Goal: Task Accomplishment & Management: Manage account settings

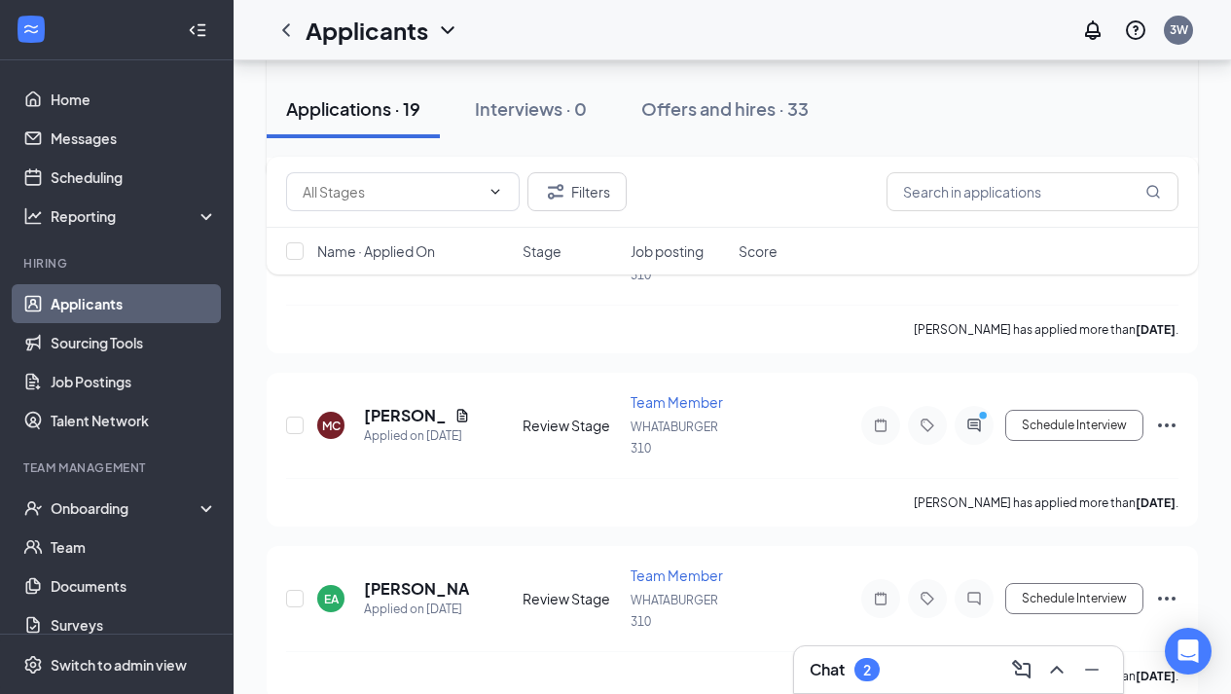
scroll to position [2177, 0]
click at [413, 413] on h5 "[PERSON_NAME]" at bounding box center [405, 414] width 83 height 21
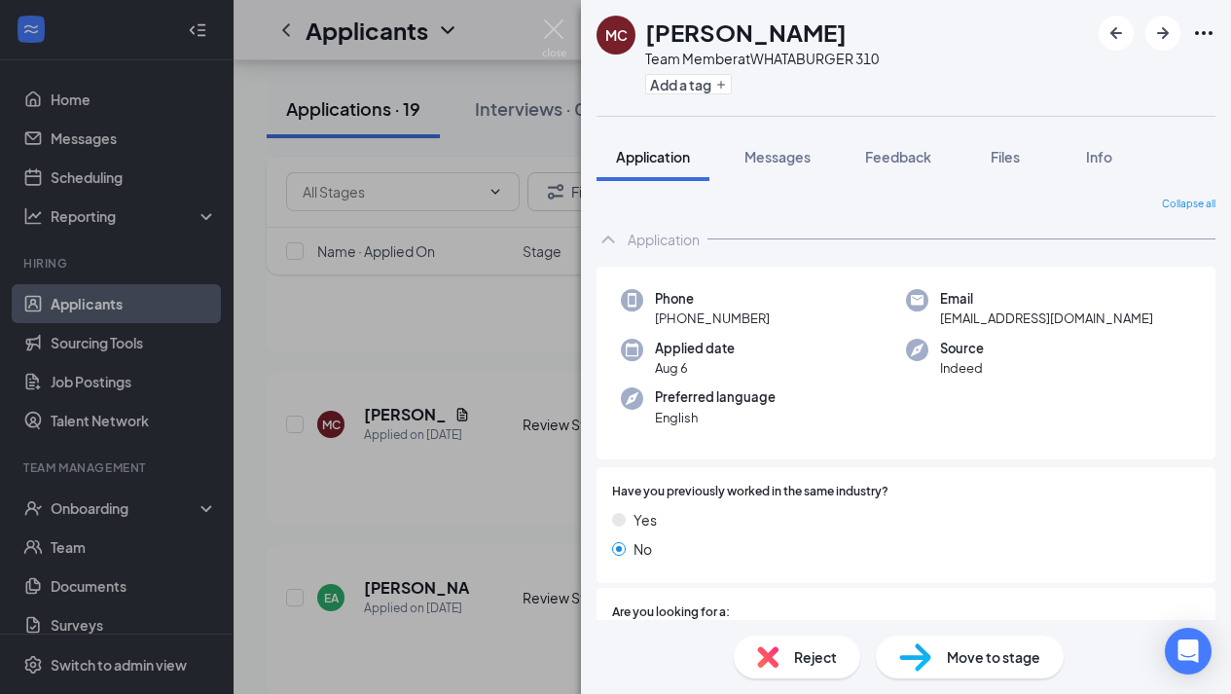
click at [422, 341] on div "MC [PERSON_NAME] Team Member at WHATABURGER 310 Add a tag Application Messages …" at bounding box center [615, 347] width 1231 height 694
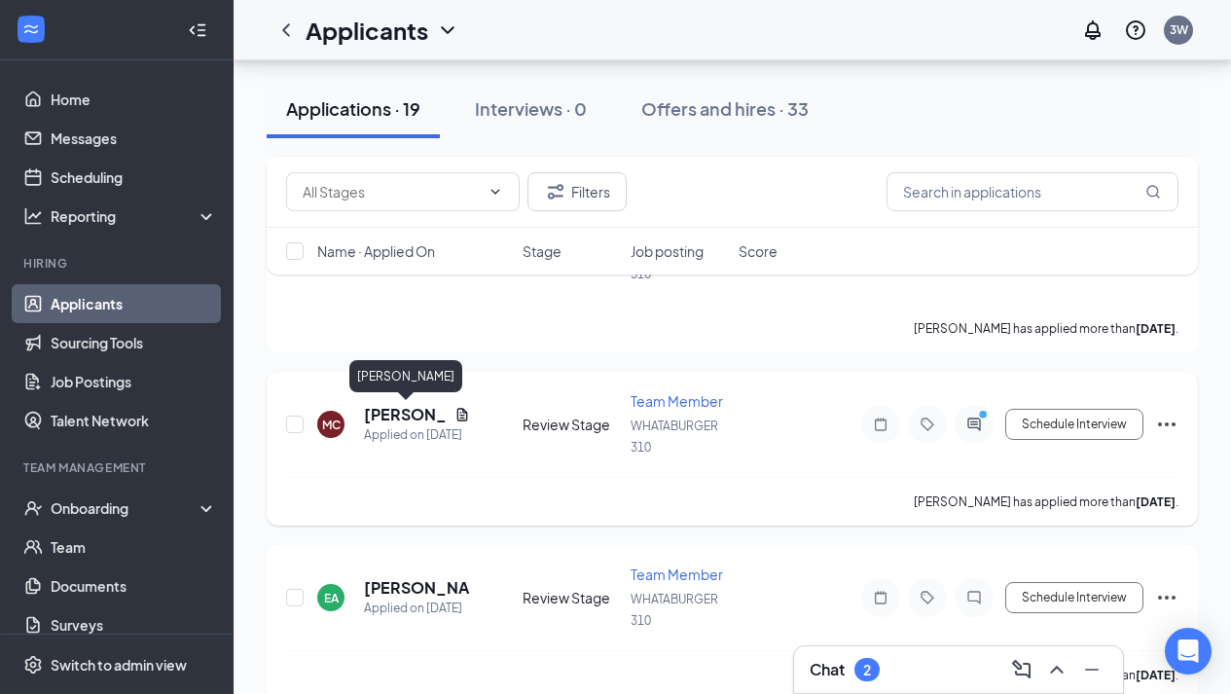
click at [392, 422] on h5 "[PERSON_NAME]" at bounding box center [405, 414] width 83 height 21
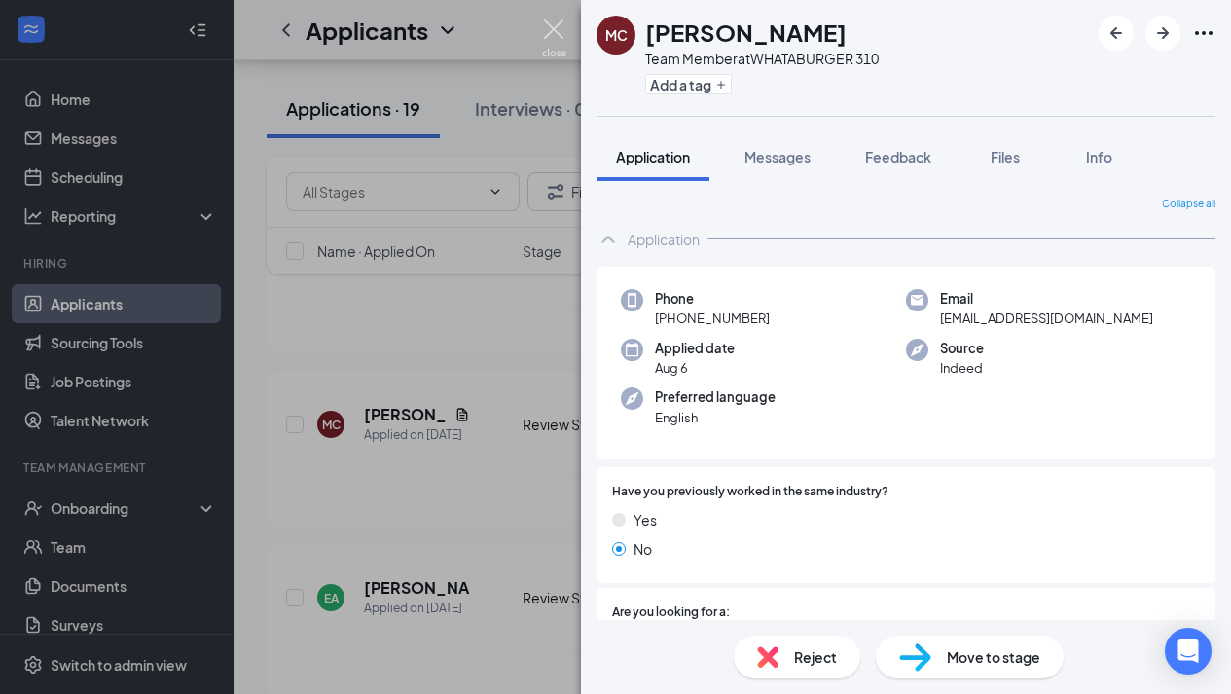
click at [563, 26] on img at bounding box center [554, 38] width 24 height 38
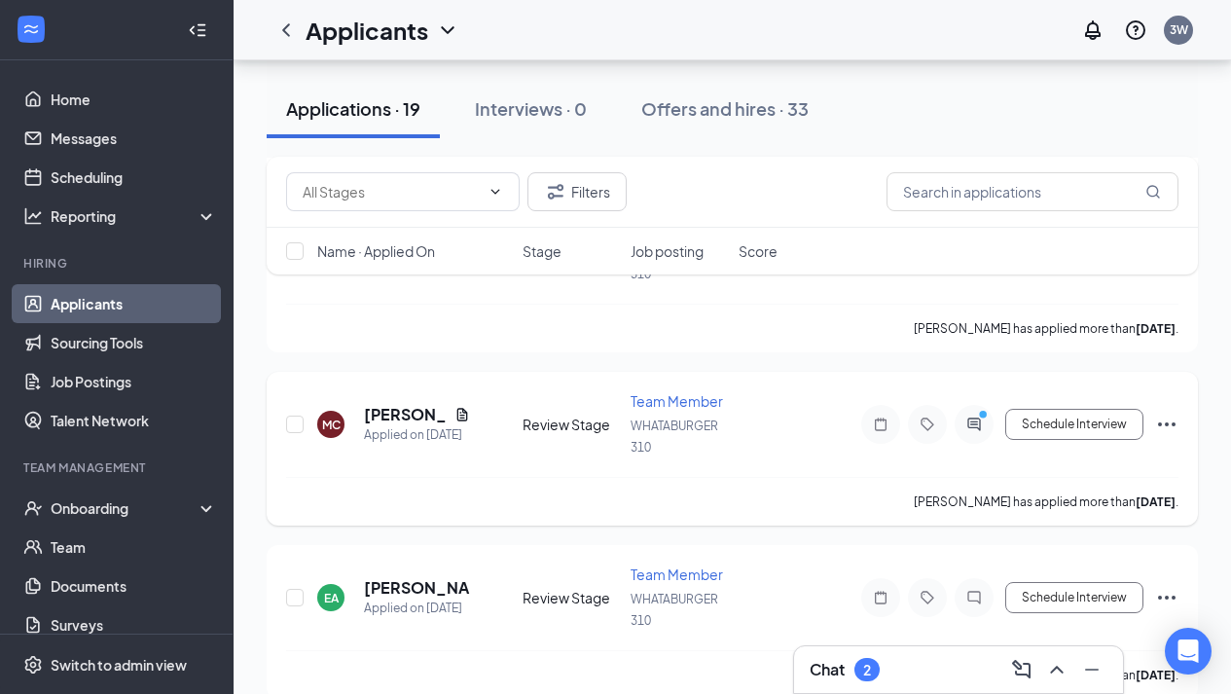
click at [1168, 428] on icon "Ellipses" at bounding box center [1166, 424] width 23 height 23
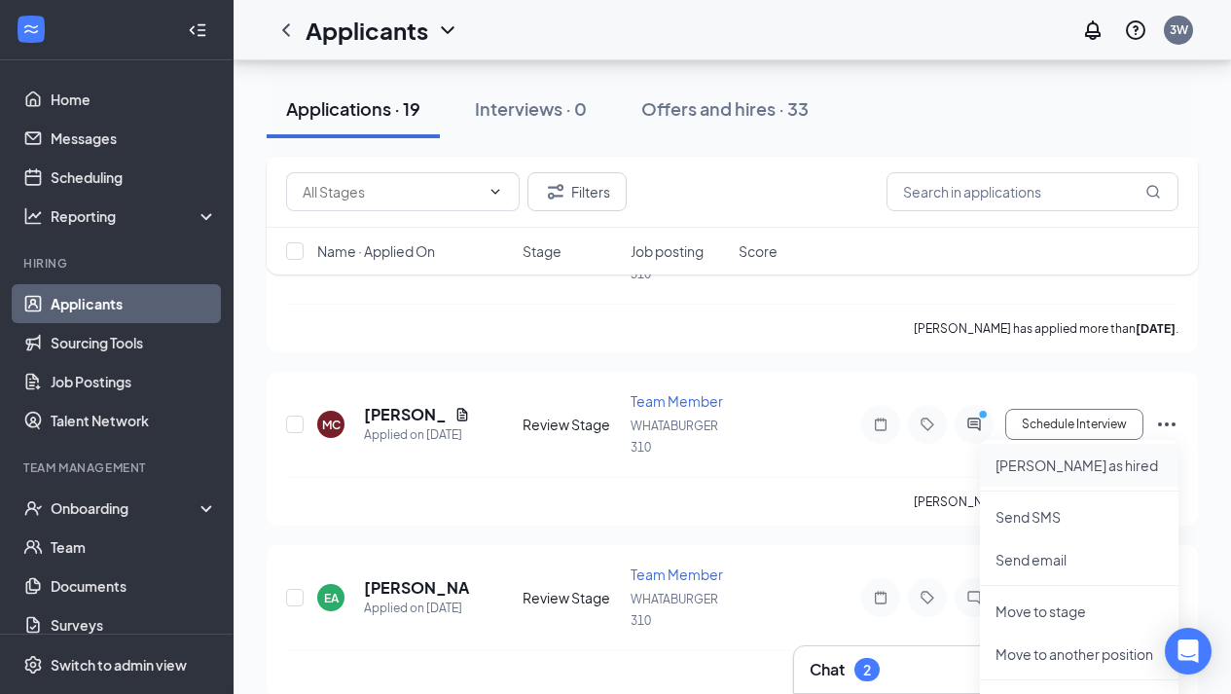
click at [1084, 470] on p "[PERSON_NAME] as hired" at bounding box center [1078, 464] width 167 height 19
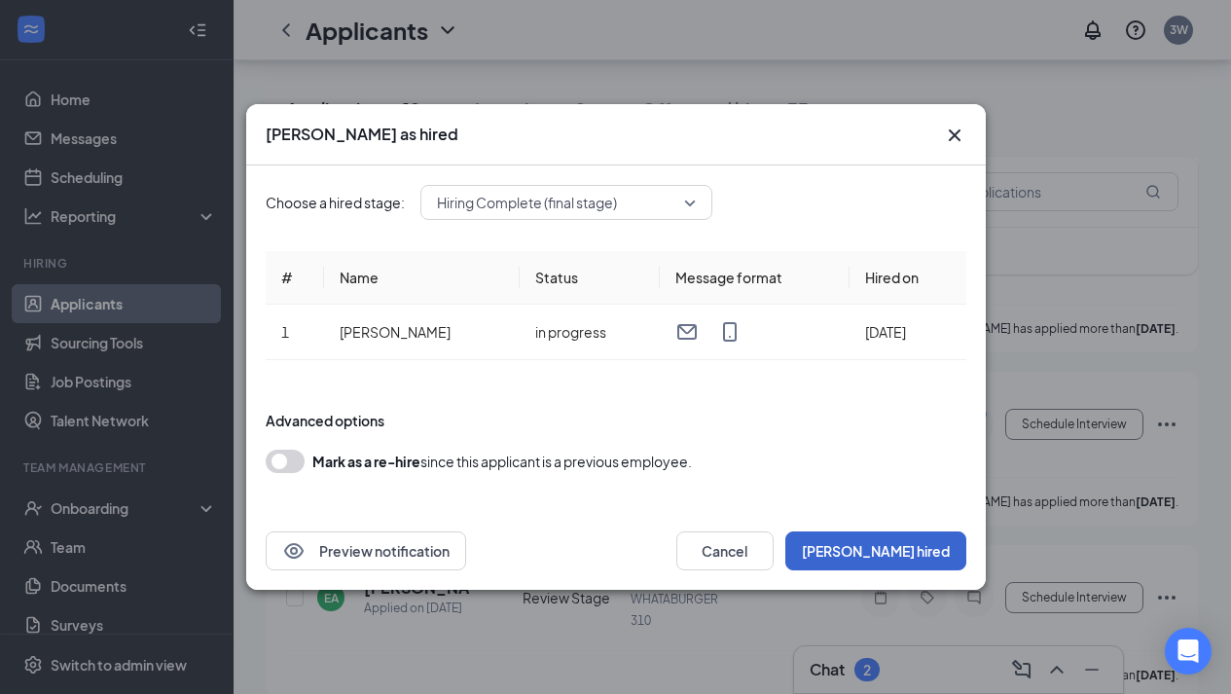
click at [903, 535] on button "[PERSON_NAME] hired" at bounding box center [875, 550] width 181 height 39
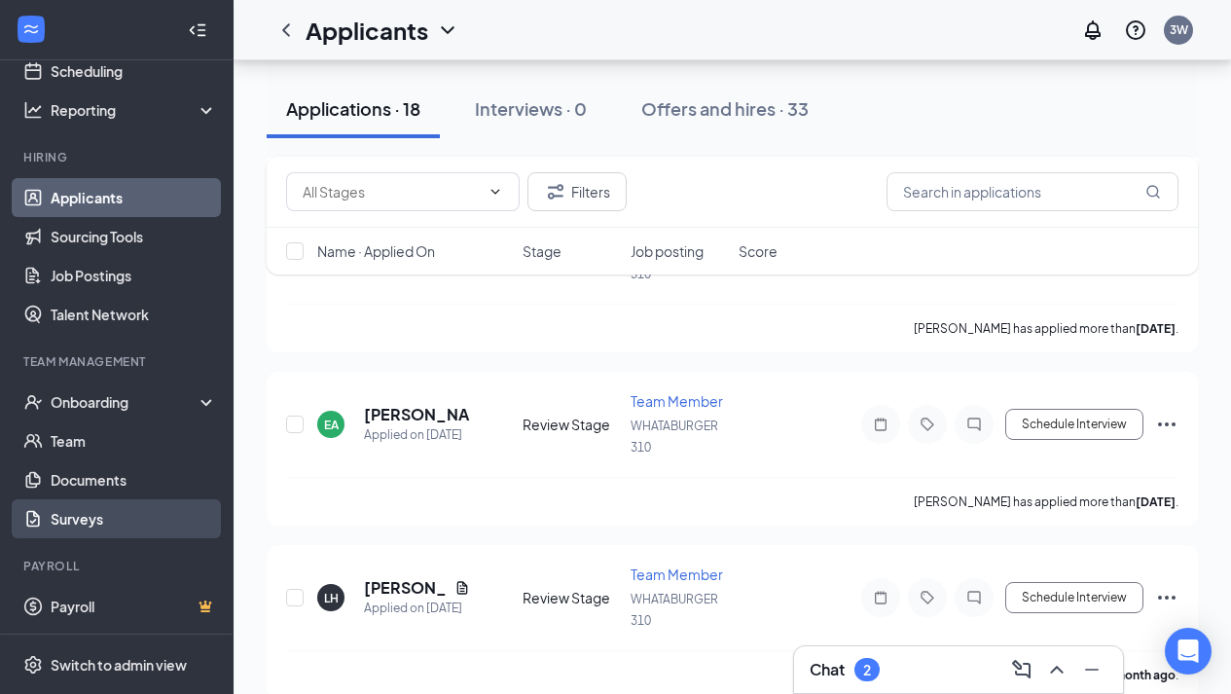
scroll to position [106, 0]
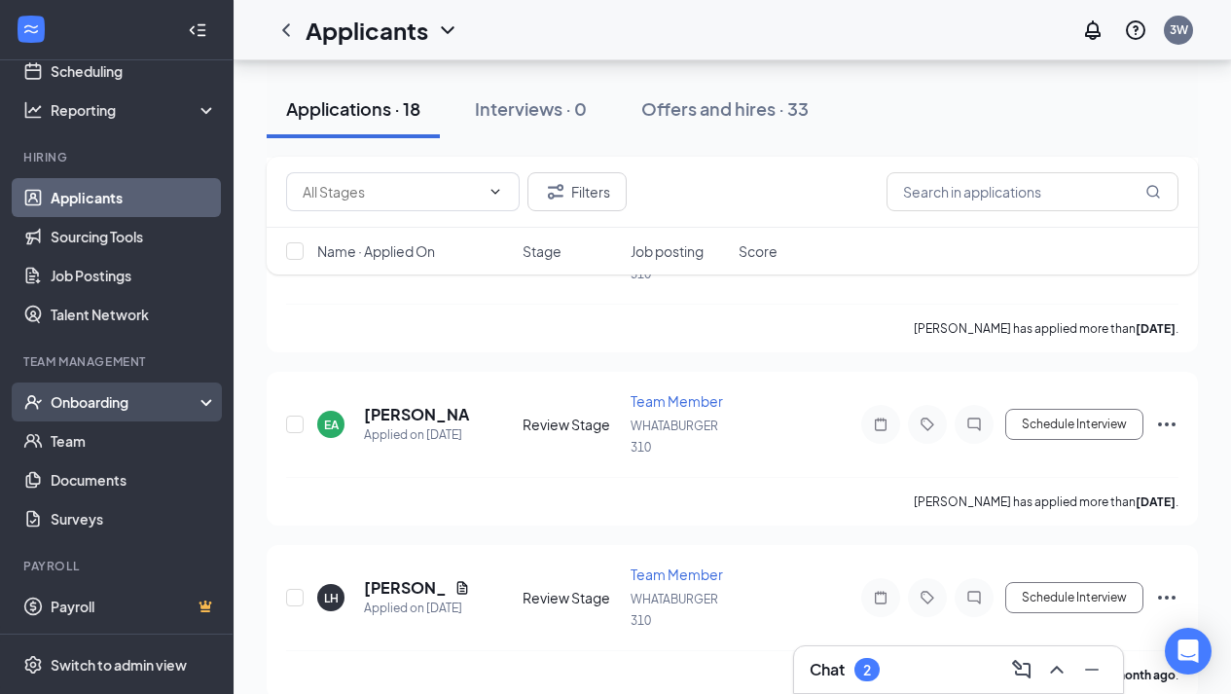
click at [71, 391] on div "Onboarding" at bounding box center [117, 401] width 234 height 39
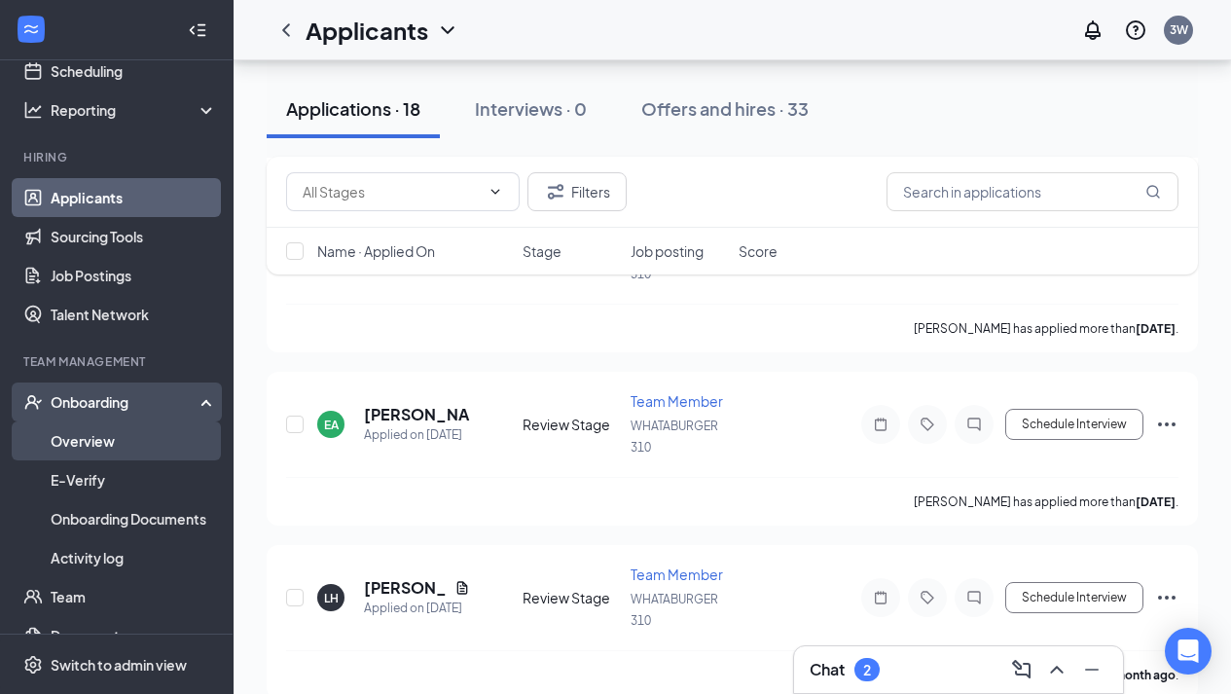
click at [73, 444] on link "Overview" at bounding box center [134, 440] width 166 height 39
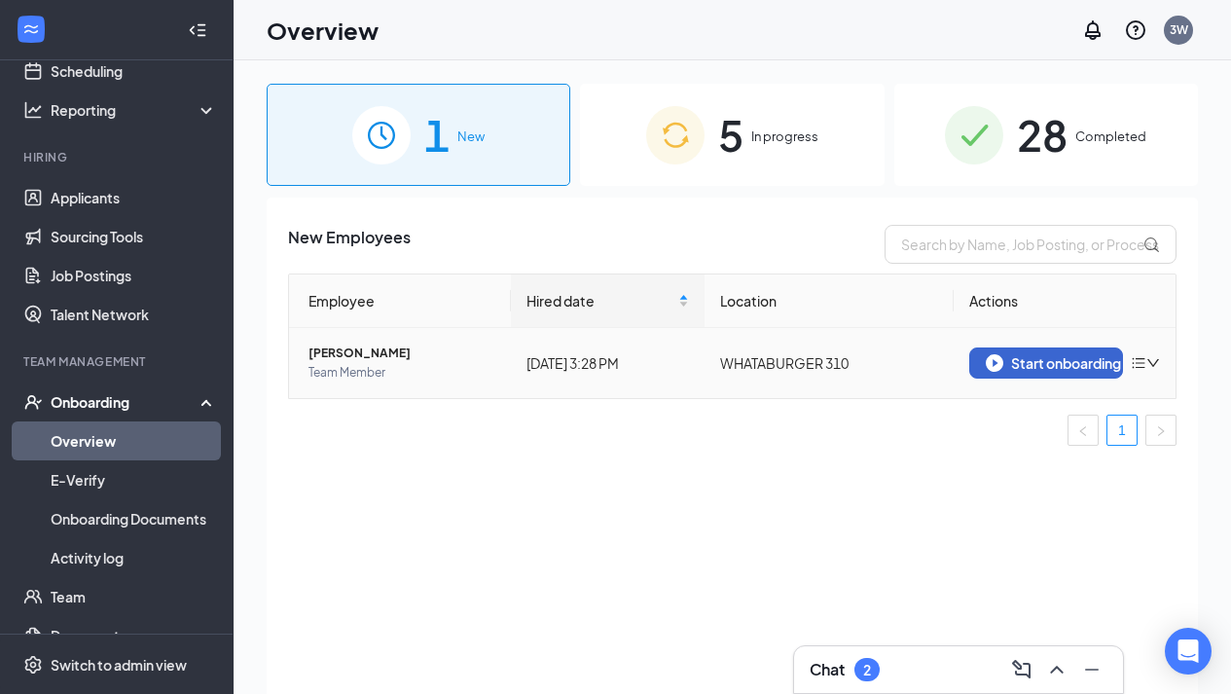
click at [999, 368] on img "button" at bounding box center [995, 363] width 18 height 18
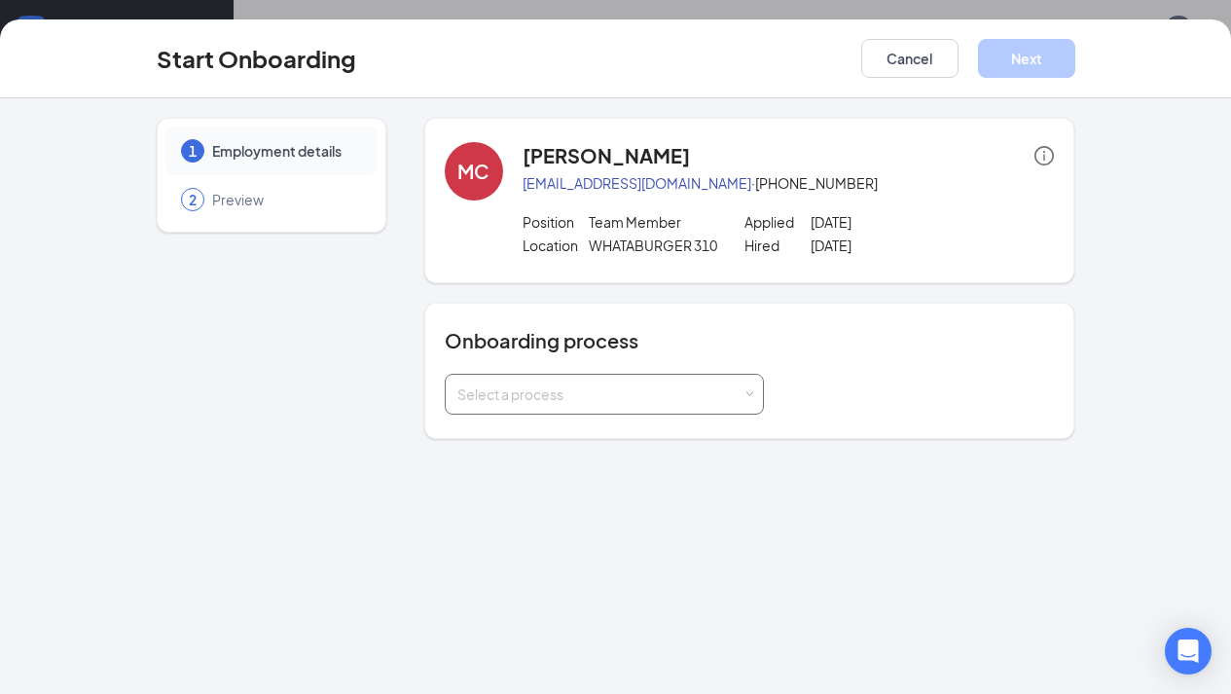
click at [746, 386] on div "Select a process" at bounding box center [604, 394] width 294 height 39
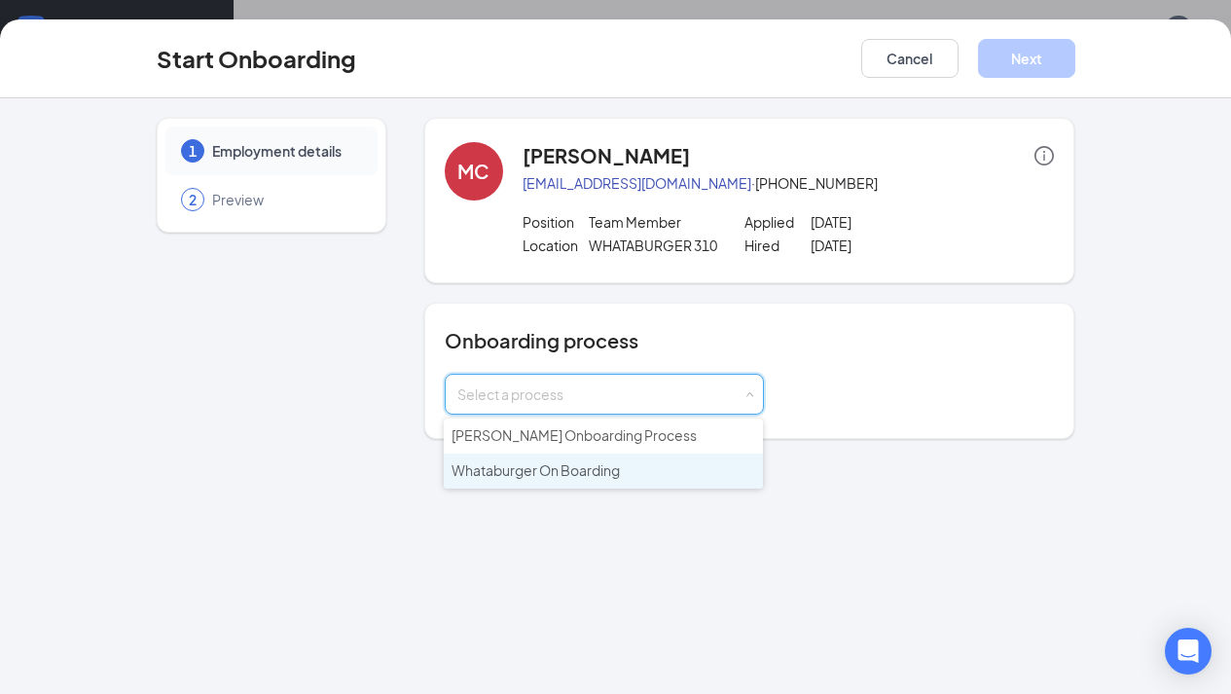
click at [587, 475] on span "Whataburger On Boarding" at bounding box center [535, 470] width 168 height 18
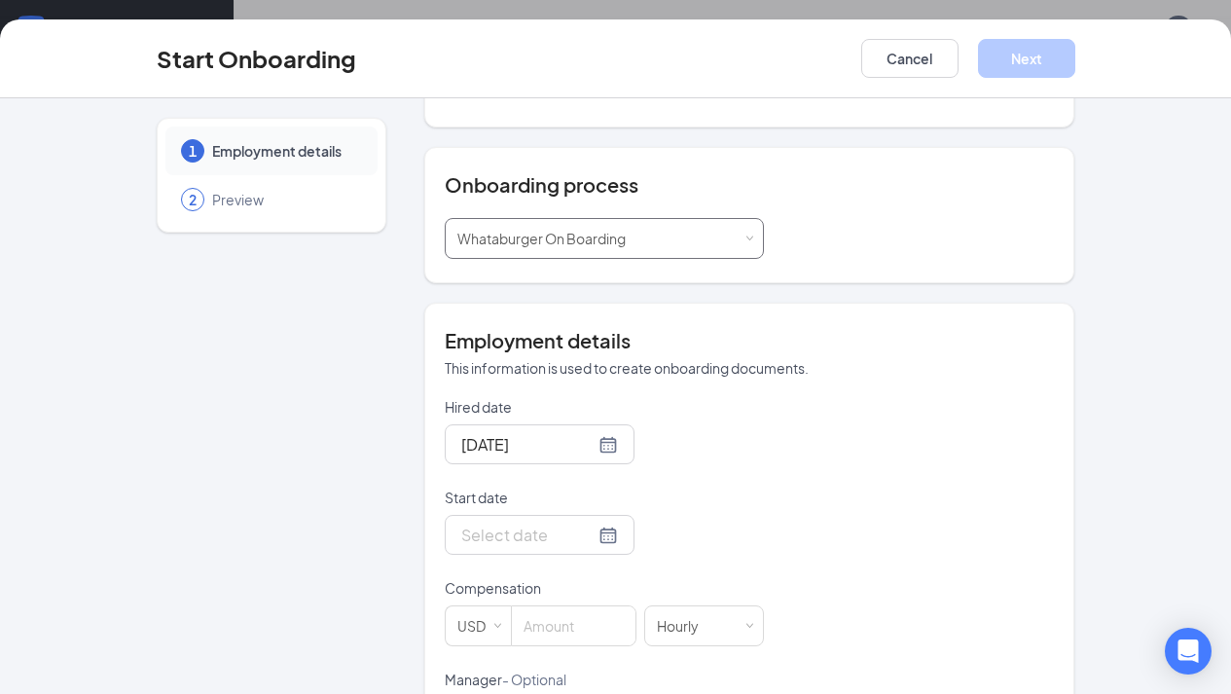
scroll to position [212, 0]
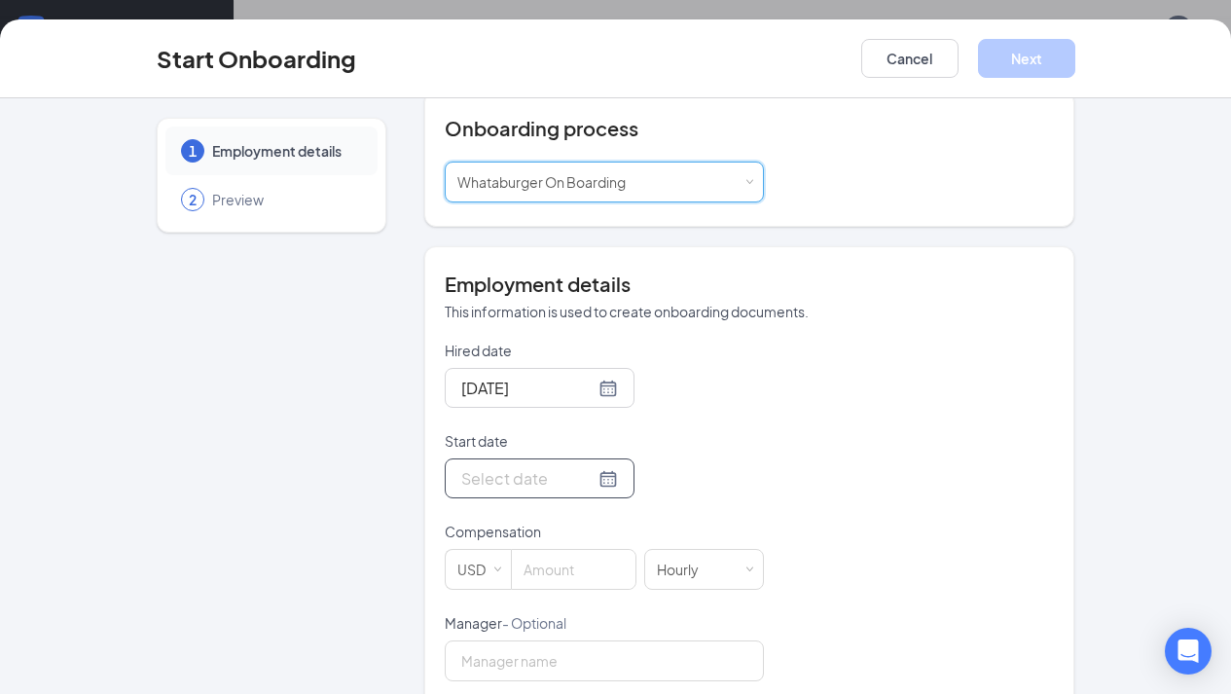
click at [518, 481] on input "Start date" at bounding box center [527, 478] width 133 height 24
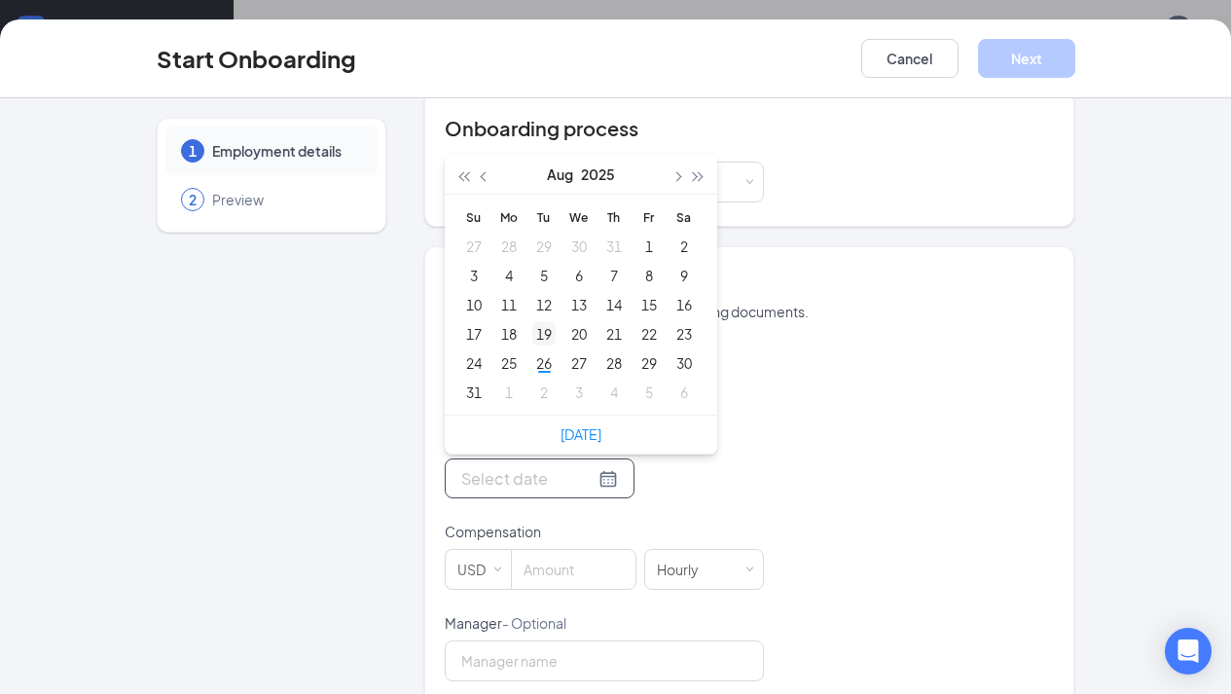
type input "[DATE]"
click at [546, 355] on div "26" at bounding box center [543, 362] width 23 height 23
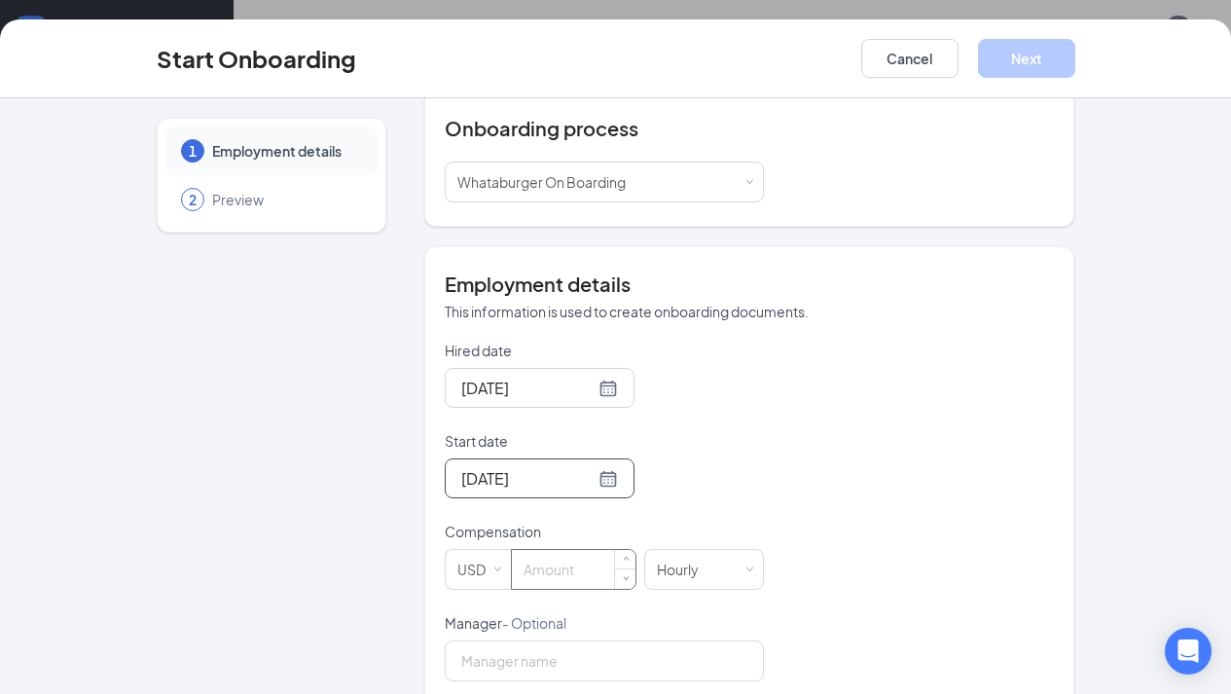
click at [544, 563] on input at bounding box center [574, 569] width 124 height 39
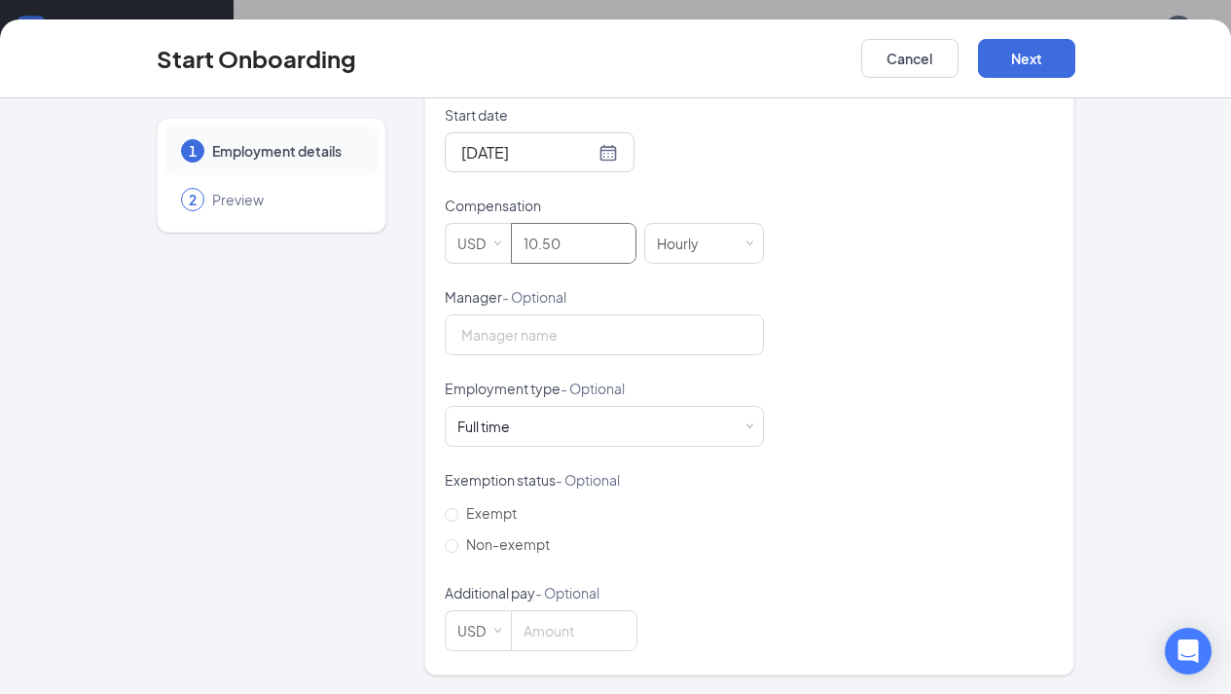
scroll to position [537, 0]
type input "10.5"
click at [1029, 76] on button "Next" at bounding box center [1026, 58] width 97 height 39
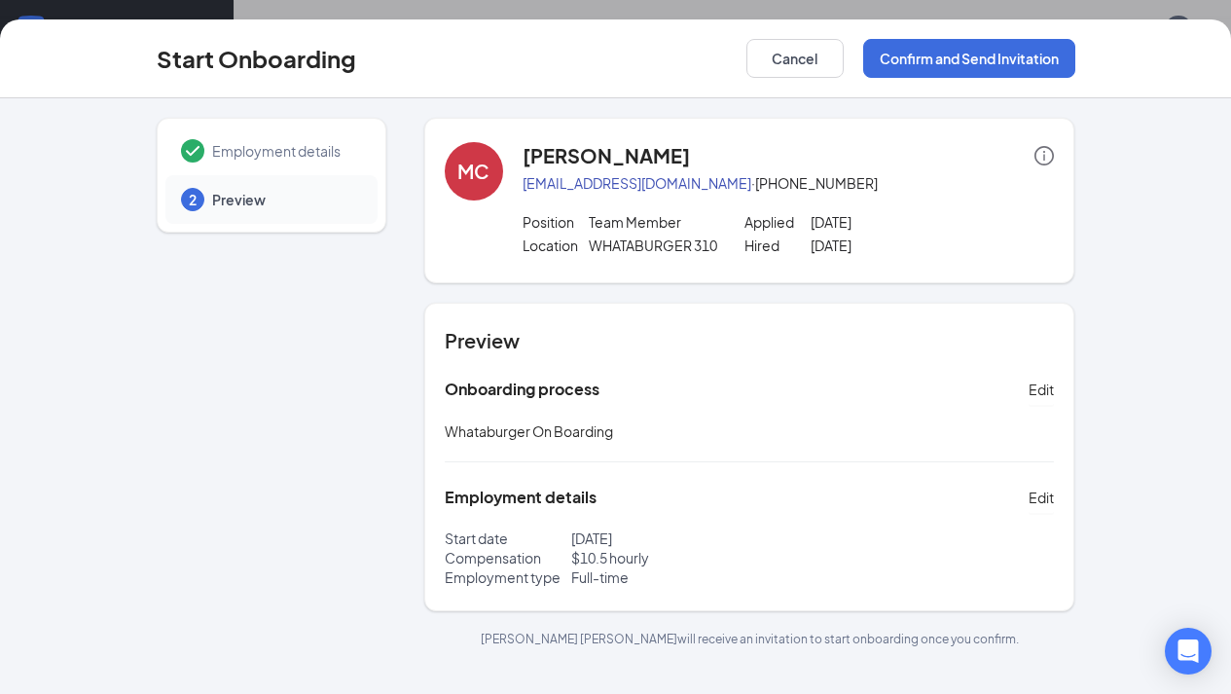
scroll to position [0, 0]
click at [905, 69] on button "Confirm and Send Invitation" at bounding box center [969, 58] width 212 height 39
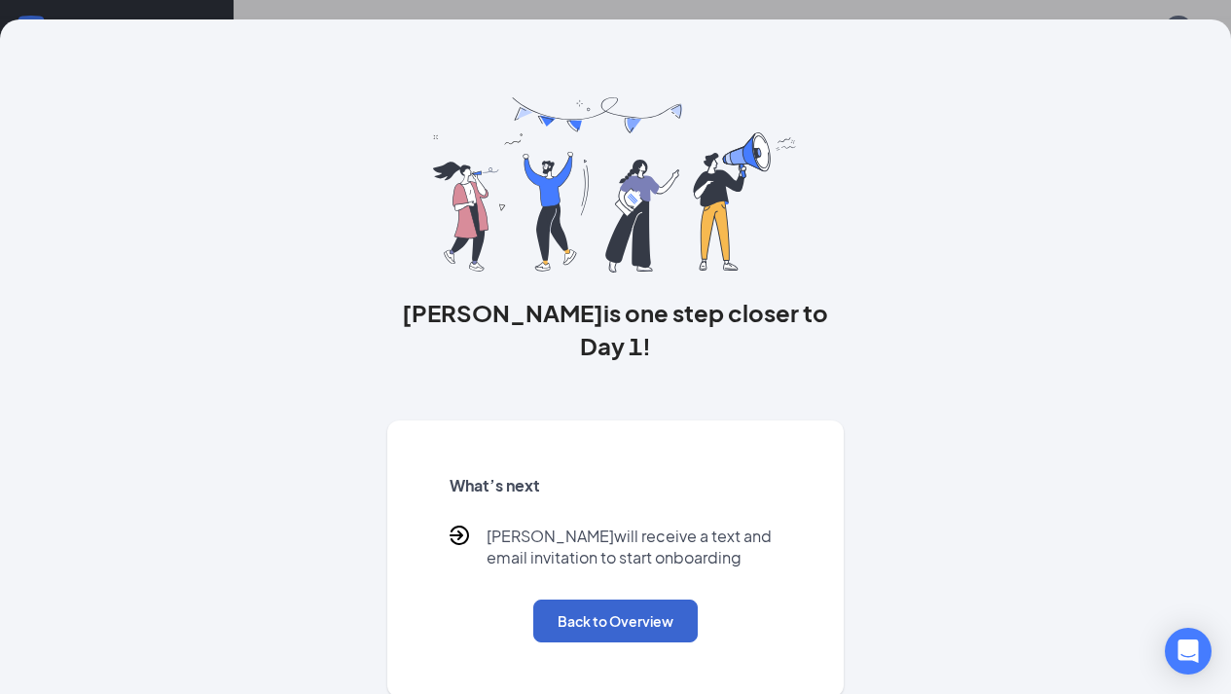
click at [578, 599] on button "Back to Overview" at bounding box center [615, 620] width 164 height 43
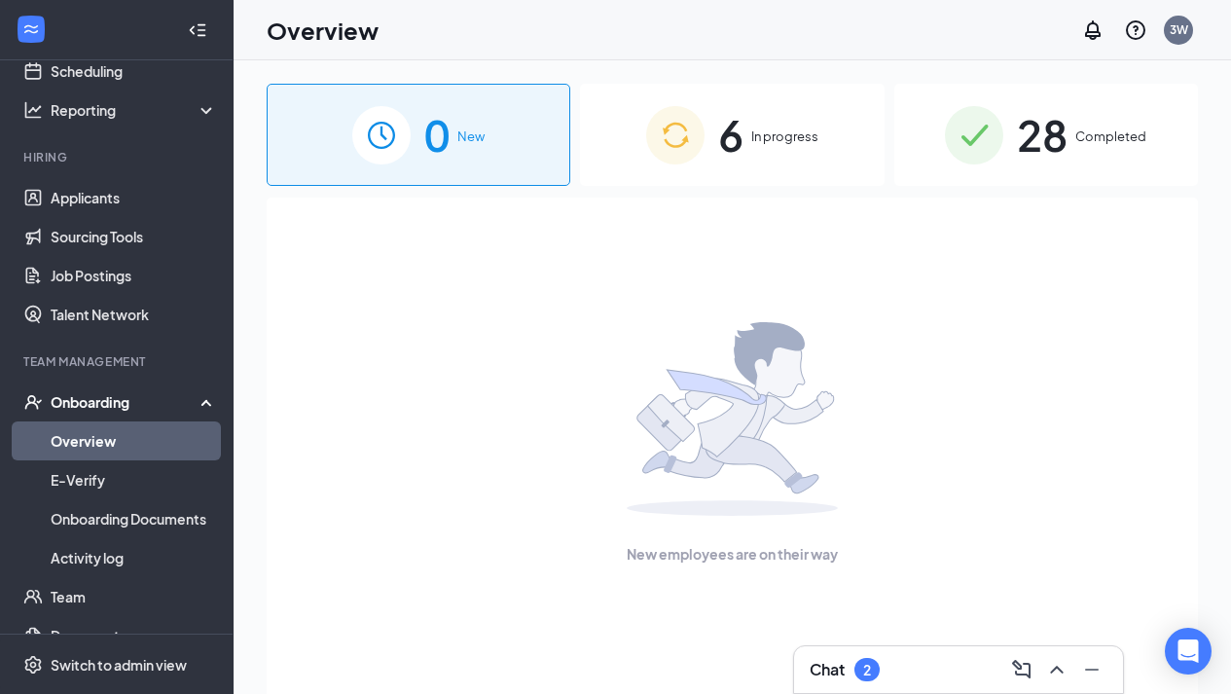
click at [735, 126] on span "6" at bounding box center [730, 134] width 25 height 67
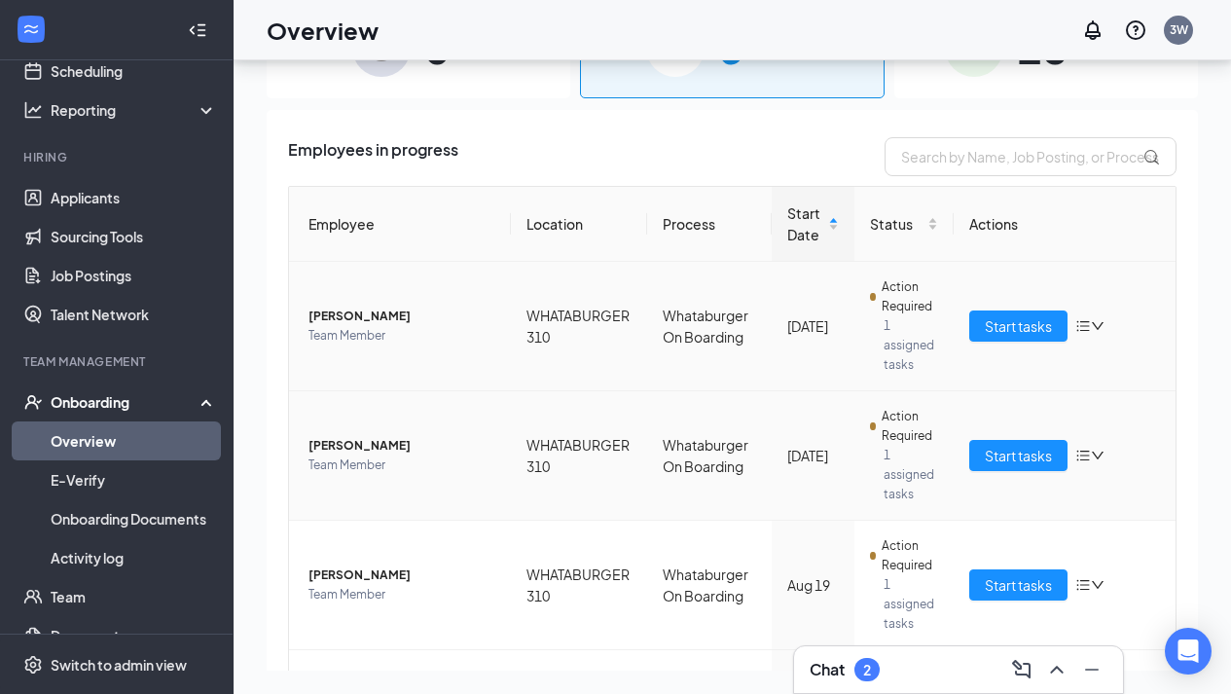
drag, startPoint x: 473, startPoint y: 365, endPoint x: 478, endPoint y: 419, distance: 54.7
click at [473, 371] on td "[PERSON_NAME] Team Member" at bounding box center [400, 326] width 222 height 129
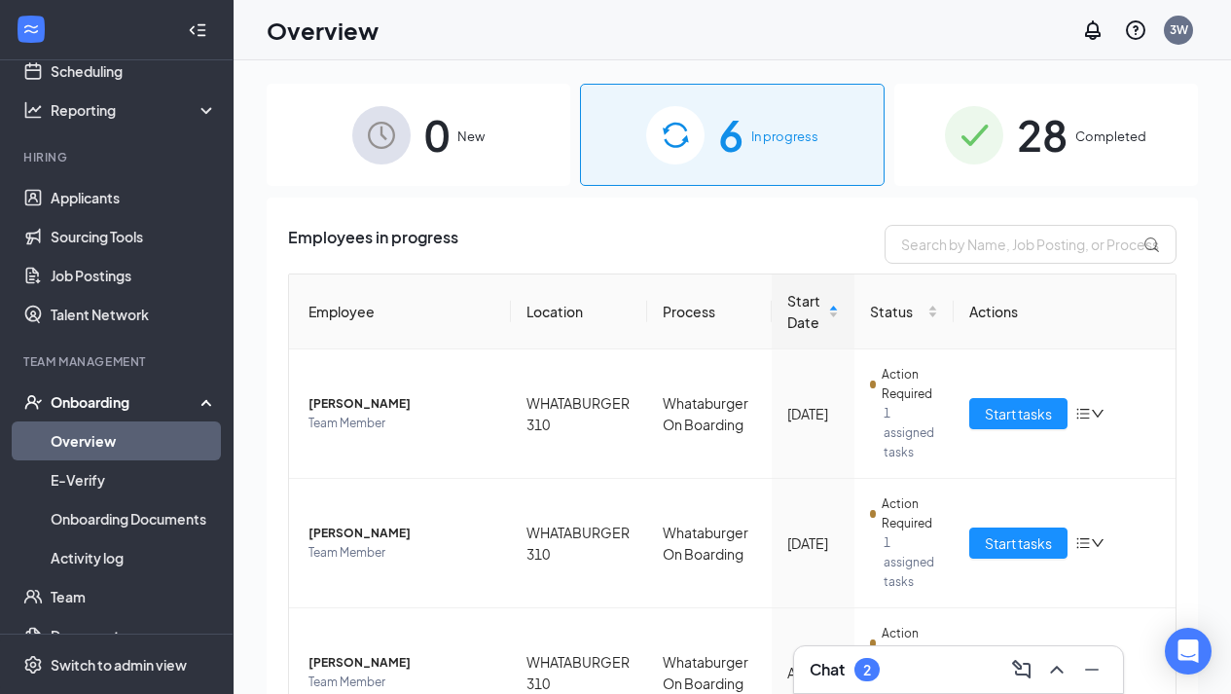
click at [861, 653] on div "Chat 2" at bounding box center [958, 669] width 329 height 47
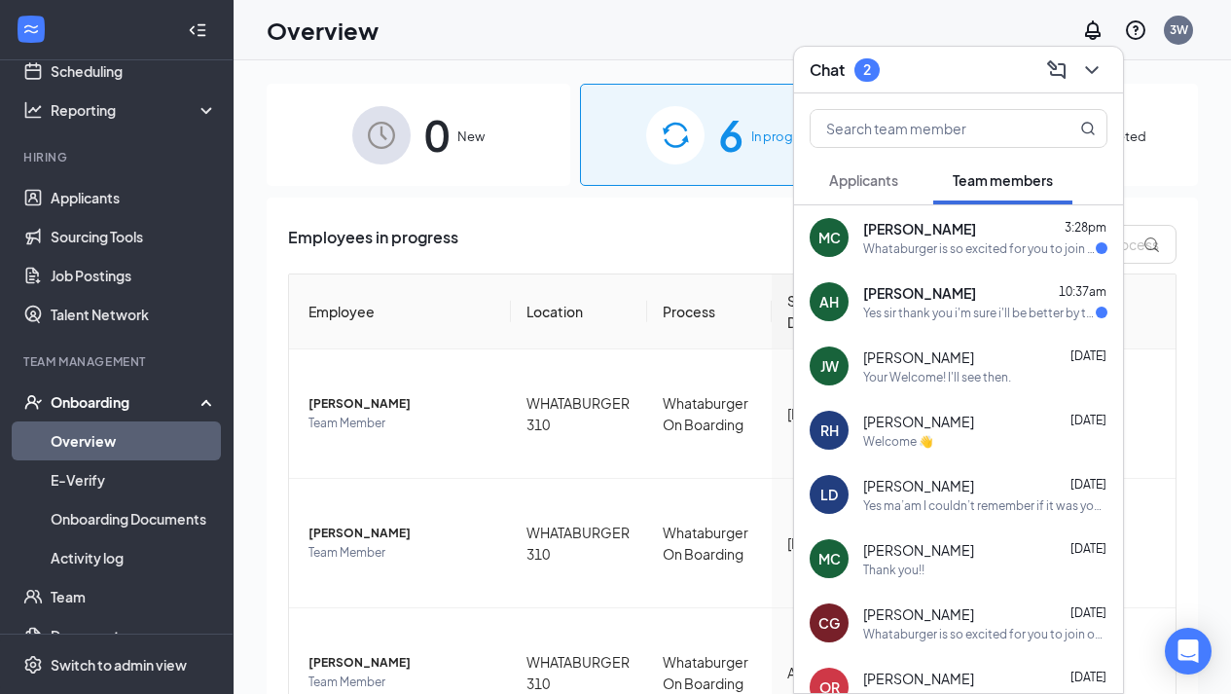
click at [875, 161] on button "Applicants" at bounding box center [864, 180] width 108 height 49
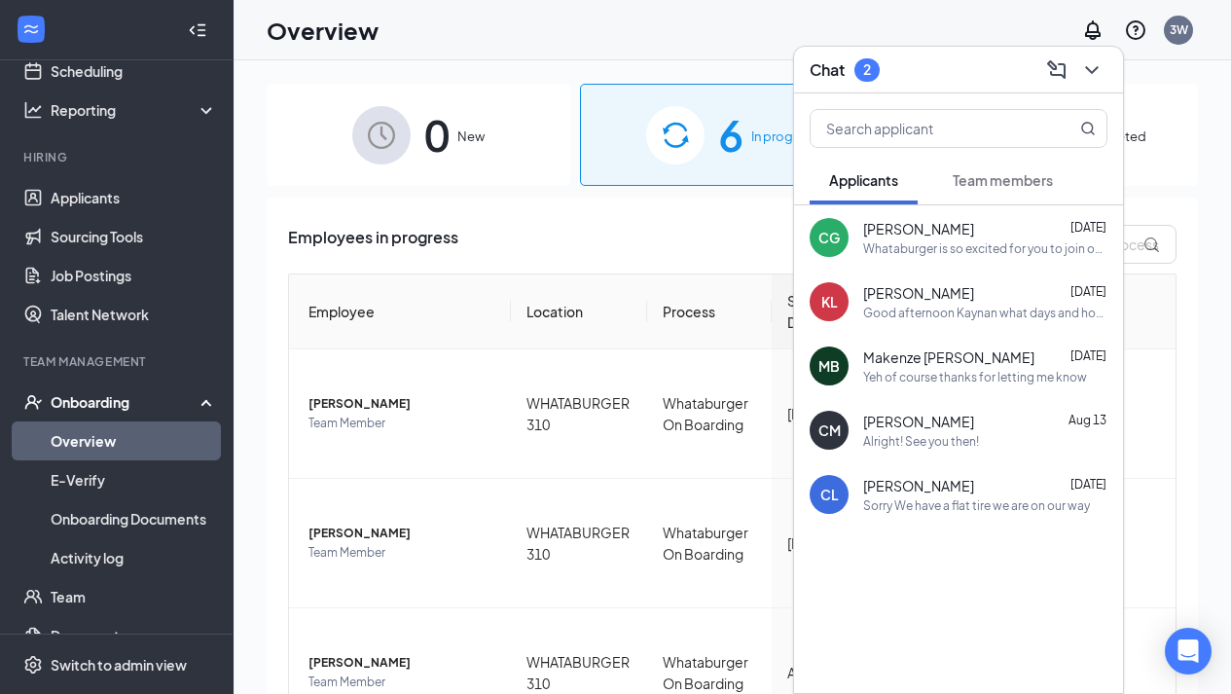
click at [898, 79] on div "Chat 2" at bounding box center [959, 69] width 298 height 30
